Goal: Navigation & Orientation: Find specific page/section

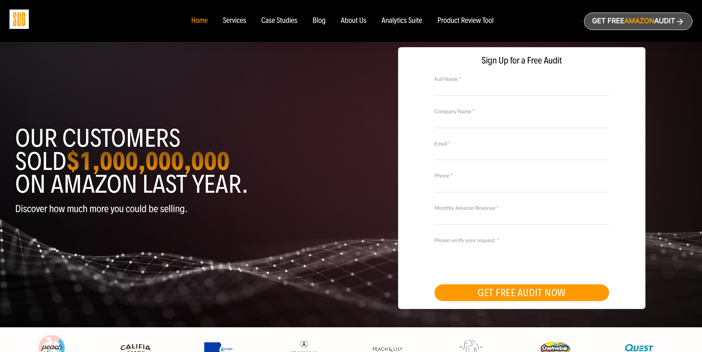
click at [229, 19] on div "Services" at bounding box center [234, 21] width 23 height 8
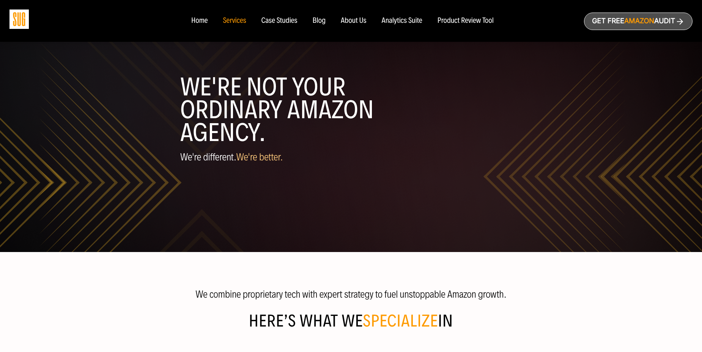
click at [277, 21] on div "Case Studies" at bounding box center [280, 21] width 36 height 8
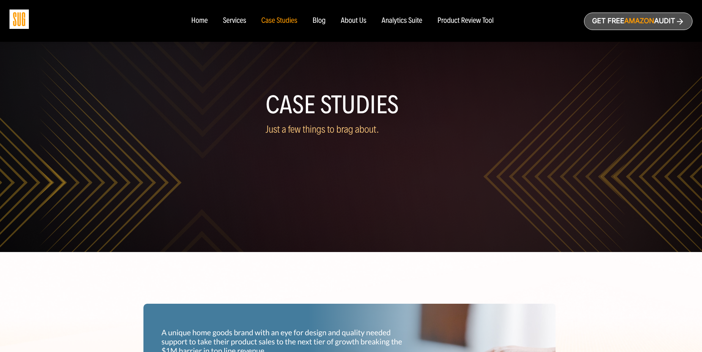
click at [412, 22] on div "Analytics Suite" at bounding box center [402, 21] width 41 height 8
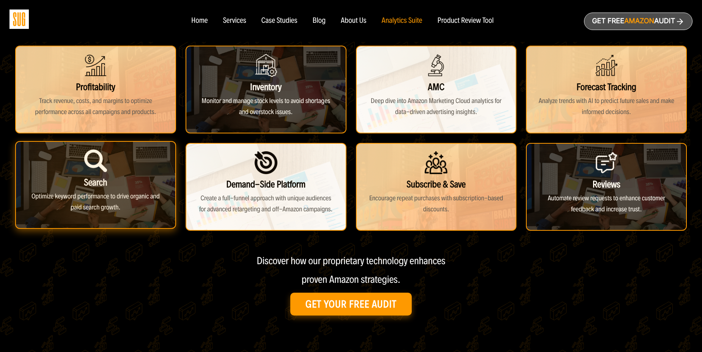
scroll to position [228, 0]
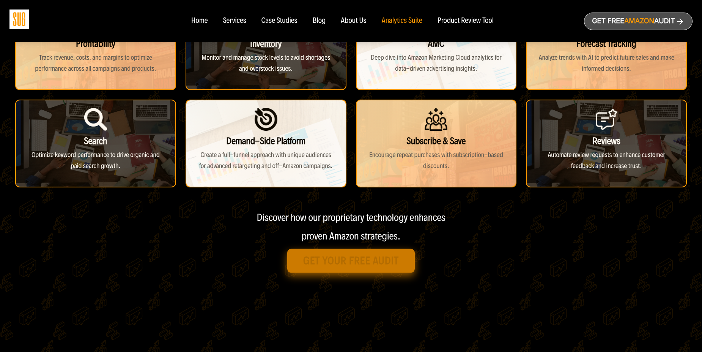
click at [342, 261] on link "Get Your Free Audit" at bounding box center [351, 261] width 128 height 24
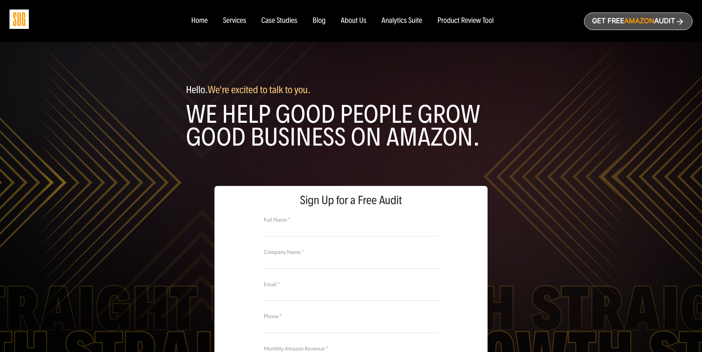
click at [476, 22] on div "Product Review Tool" at bounding box center [466, 21] width 56 height 8
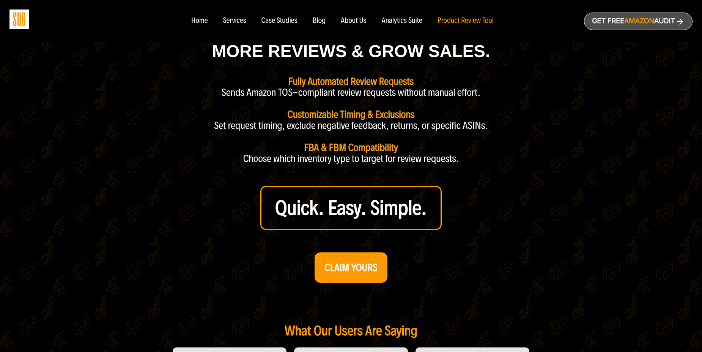
scroll to position [76, 0]
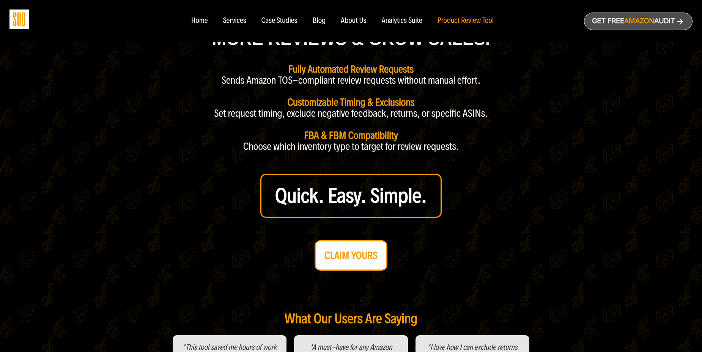
click at [331, 264] on link "CLAIM YOURS" at bounding box center [351, 255] width 73 height 30
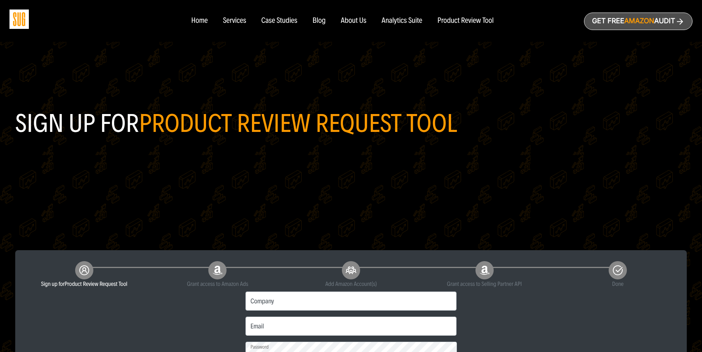
click at [478, 12] on nav "Home Services Case Studies Blog About Us" at bounding box center [351, 21] width 335 height 42
click at [472, 20] on div "Product Review Tool" at bounding box center [466, 21] width 56 height 8
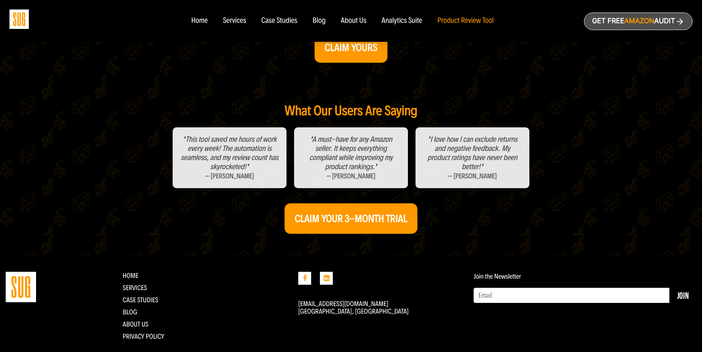
scroll to position [301, 0]
